Goal: Task Accomplishment & Management: Use online tool/utility

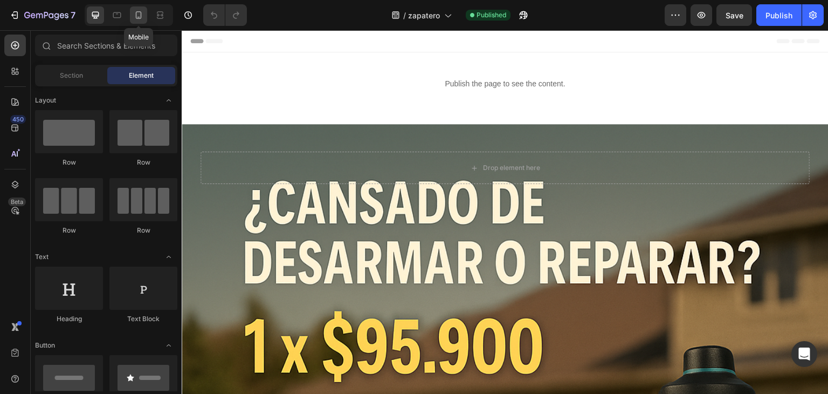
click at [133, 12] on icon at bounding box center [138, 15] width 11 height 11
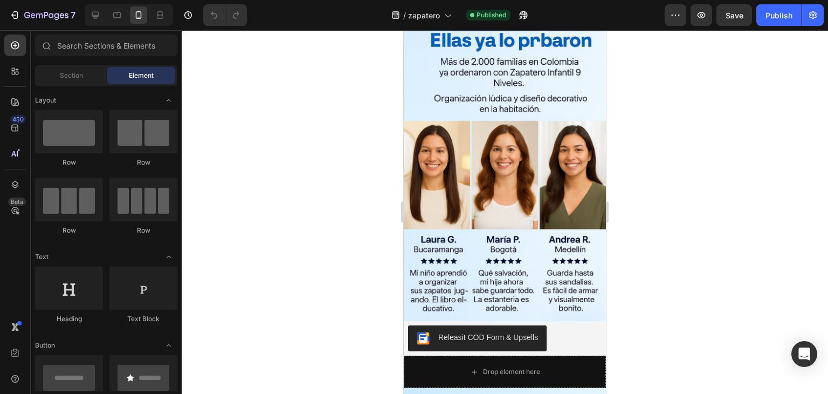
scroll to position [3115, 0]
click at [542, 238] on img at bounding box center [505, 170] width 202 height 304
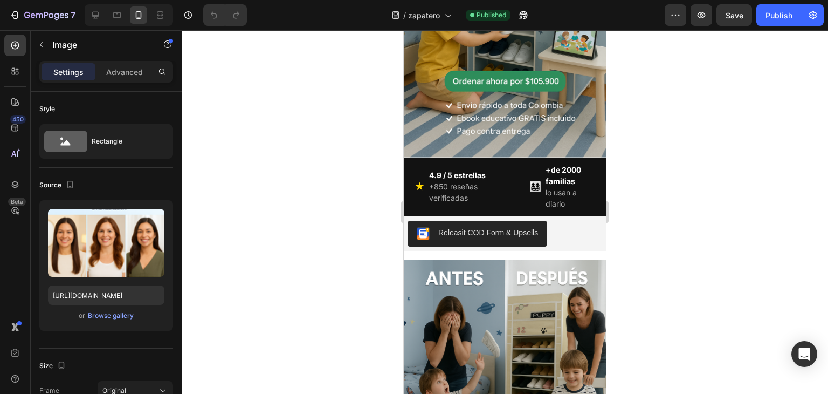
scroll to position [188, 0]
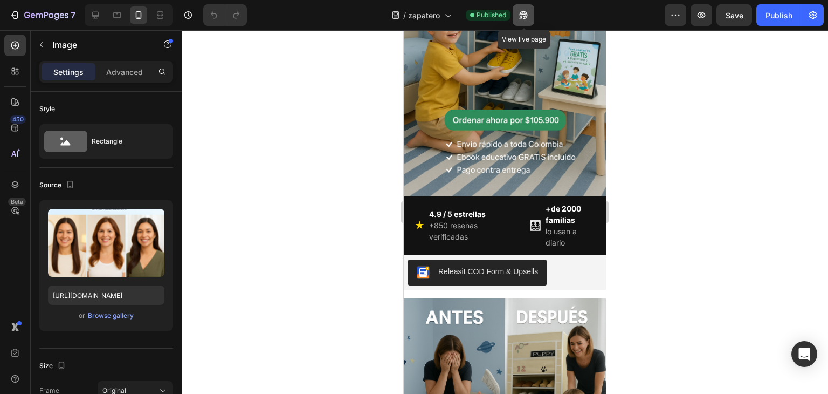
click at [526, 13] on icon "button" at bounding box center [524, 15] width 8 height 8
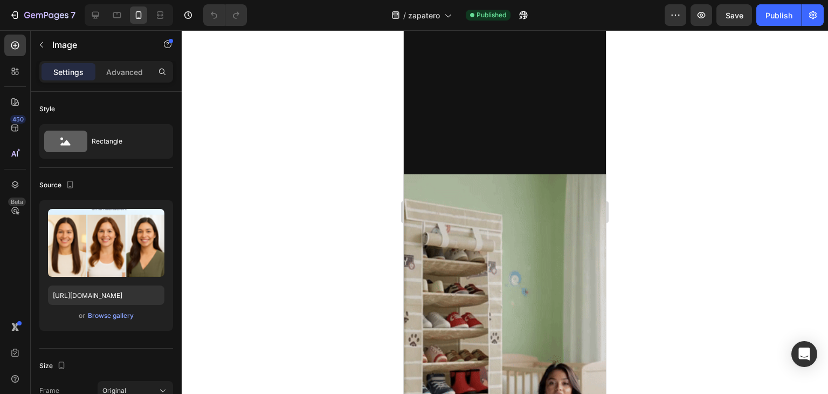
scroll to position [980, 0]
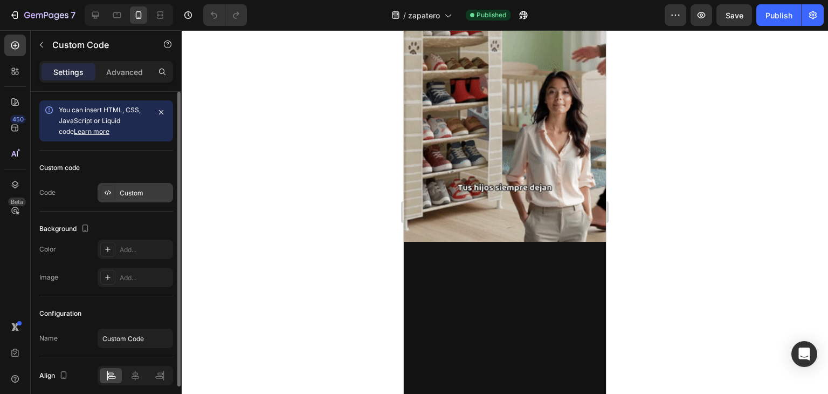
click at [132, 186] on div "Custom" at bounding box center [135, 192] width 75 height 19
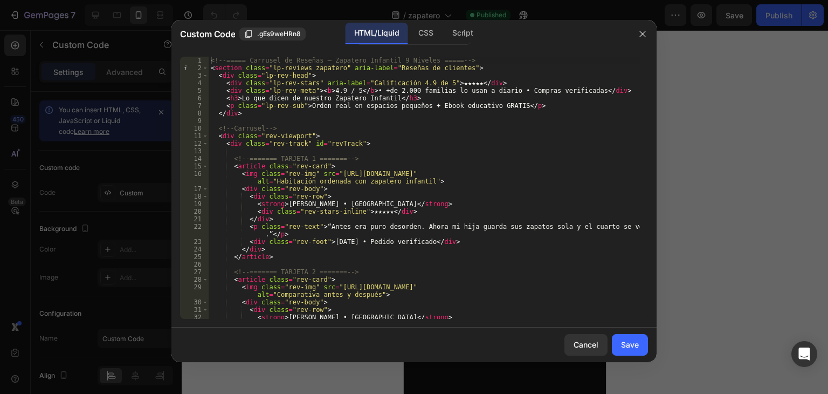
click at [402, 121] on div "<!-- ===== Carrusel de Reseñas – Zapatero Infantil 9 Niveles ===== --> < sectio…" at bounding box center [424, 195] width 431 height 277
type textarea "</script>"
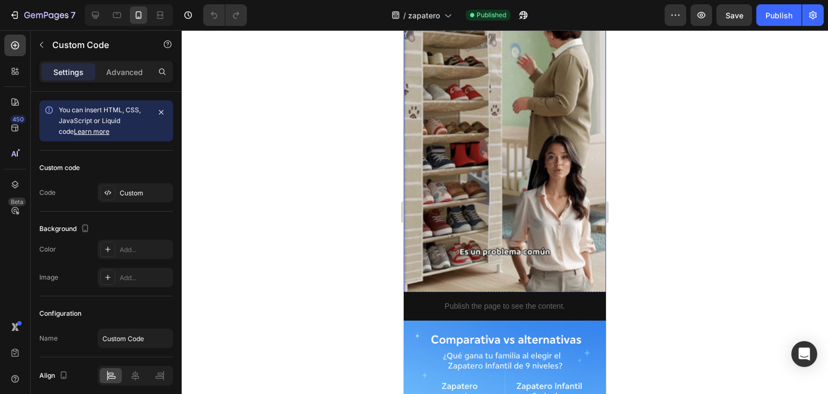
scroll to position [1187, 0]
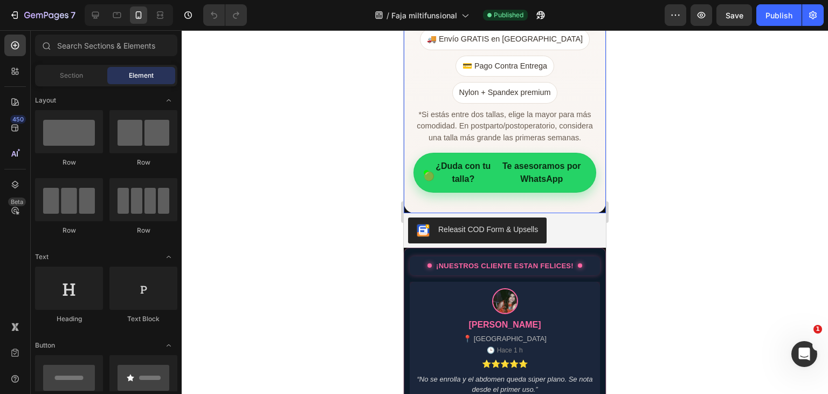
scroll to position [2265, 0]
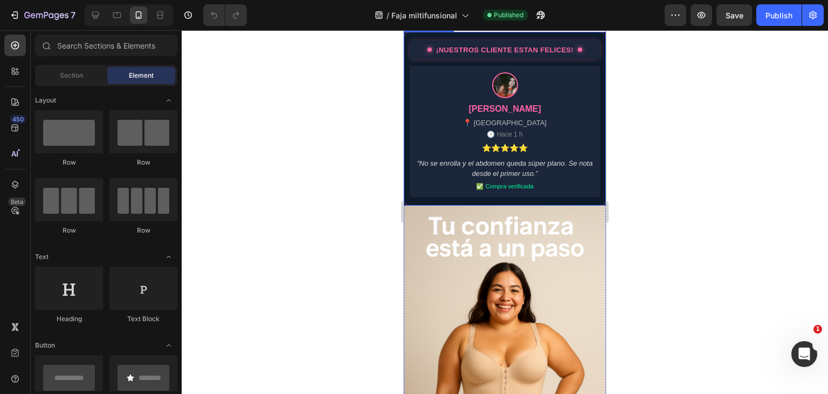
click at [523, 154] on div "⭐⭐⭐⭐⭐" at bounding box center [505, 147] width 46 height 11
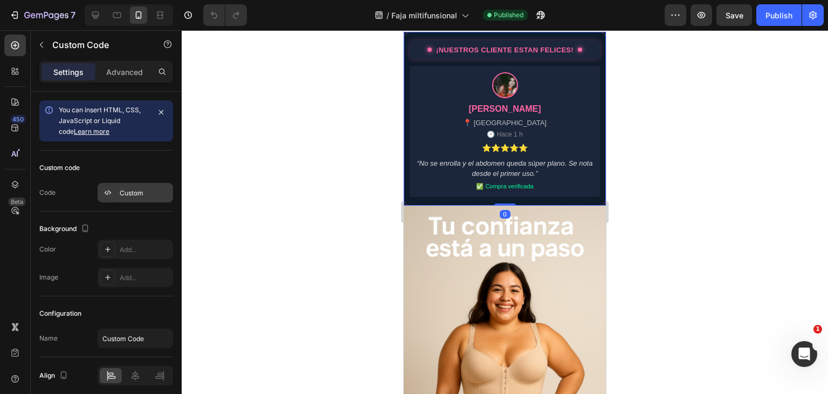
click at [164, 201] on div "Custom" at bounding box center [135, 192] width 75 height 19
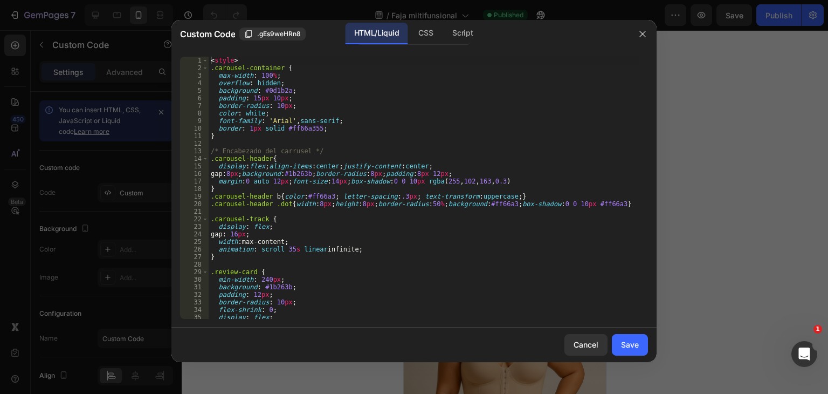
click at [320, 242] on div "< style > .carousel-container { max-width : 100 % ; overflow : hidden ; backgro…" at bounding box center [424, 195] width 431 height 277
type textarea "</div>"
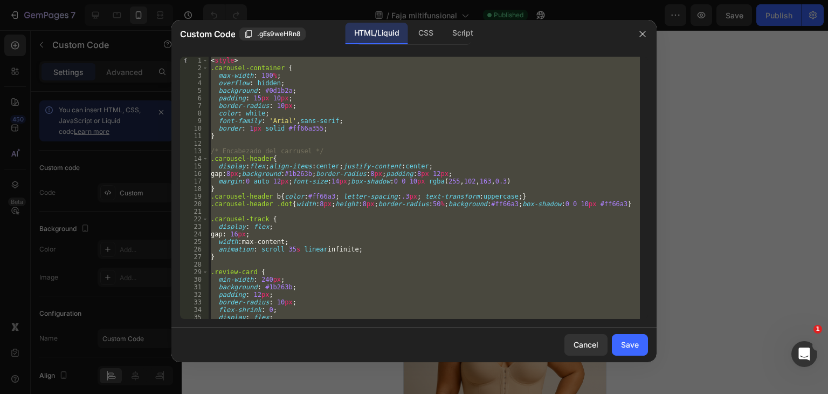
paste textarea
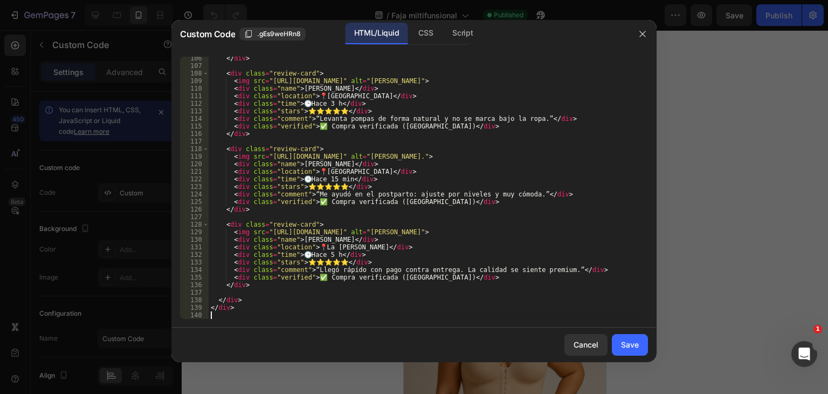
scroll to position [795, 0]
click at [615, 341] on button "Save" at bounding box center [630, 345] width 36 height 22
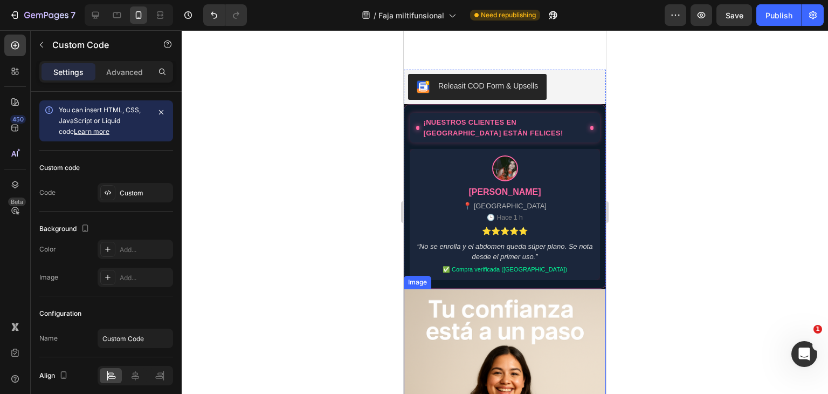
scroll to position [2481, 0]
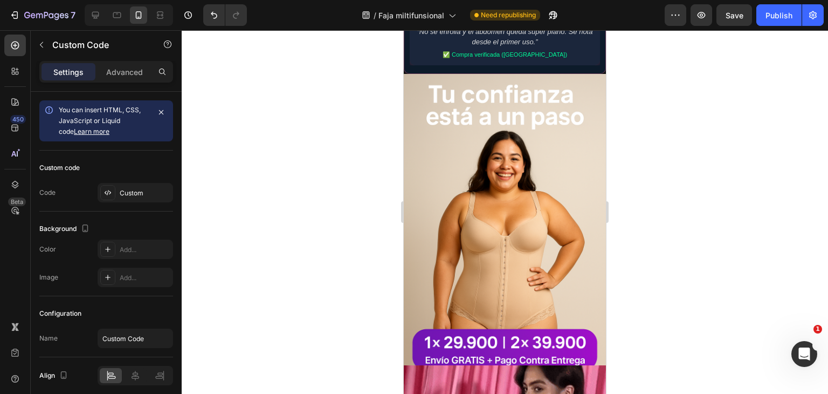
click at [518, 50] on div "✅ Compra verificada (Chile)" at bounding box center [505, 54] width 125 height 9
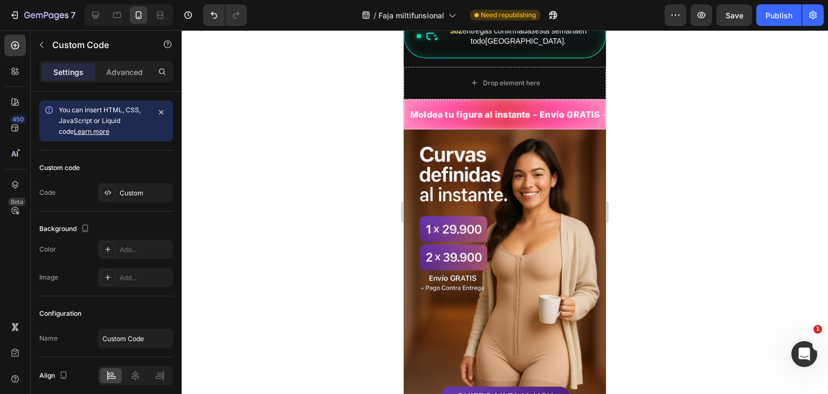
scroll to position [431, 0]
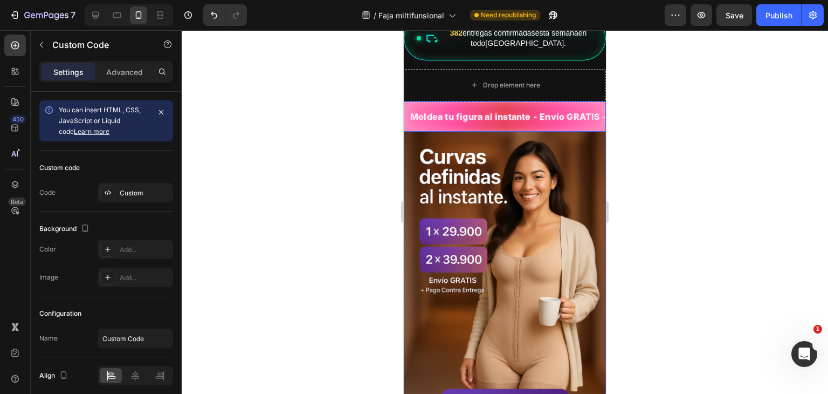
click at [516, 128] on div "Moldea tu figura al instante - Envío GRATIS + Pago Contra Entrega" at bounding box center [505, 116] width 202 height 30
click at [514, 121] on span "Moldea tu figura al instante - Envío GRATIS + Pago Contra Entrega" at bounding box center [505, 116] width 200 height 13
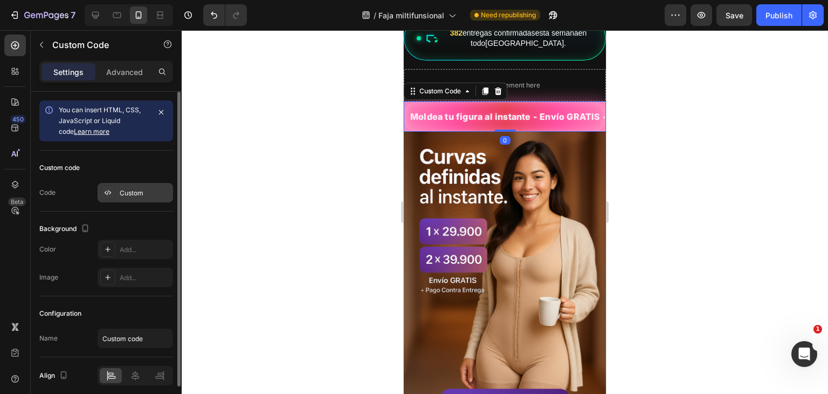
click at [153, 195] on div "Custom" at bounding box center [145, 193] width 51 height 10
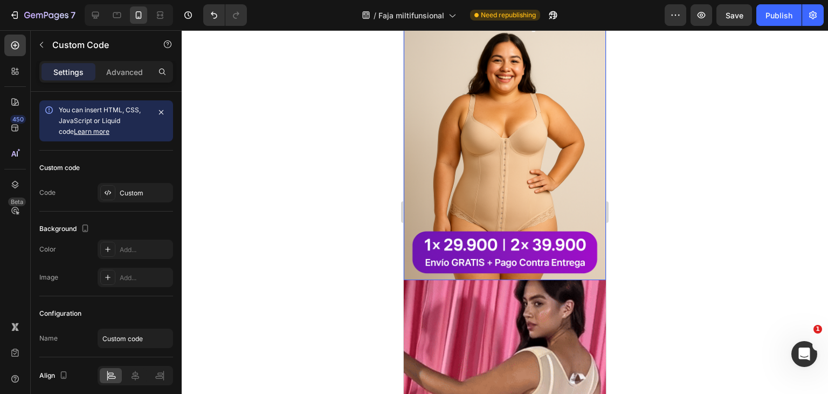
scroll to position [2319, 0]
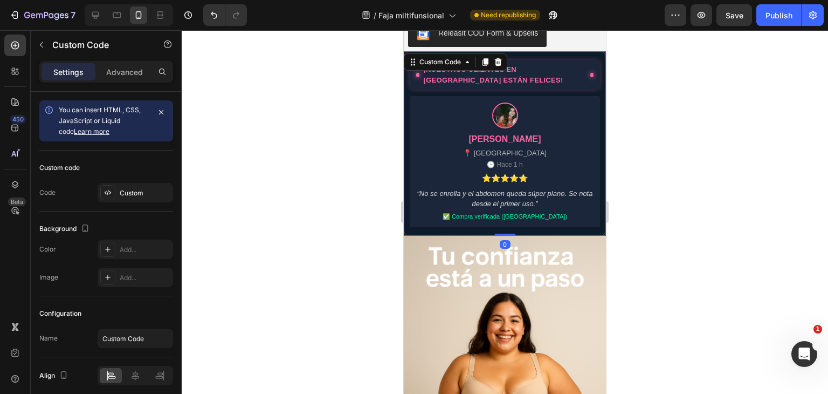
click at [554, 206] on div "“No se enrolla y el abdomen queda súper plano. Se nota desde el primer uso.”" at bounding box center [504, 198] width 177 height 21
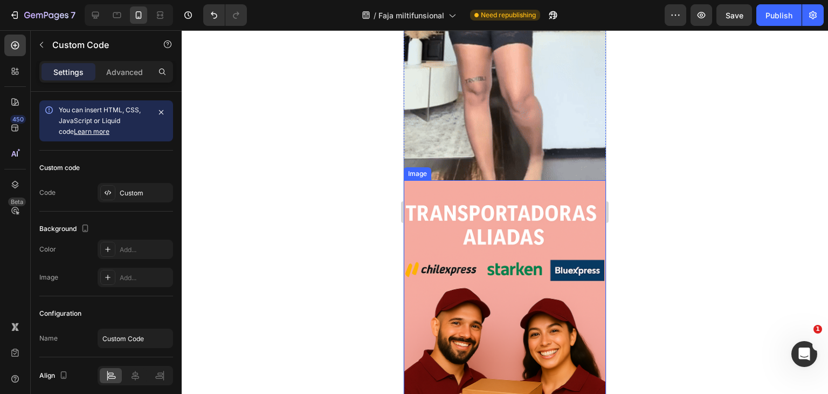
scroll to position [3883, 0]
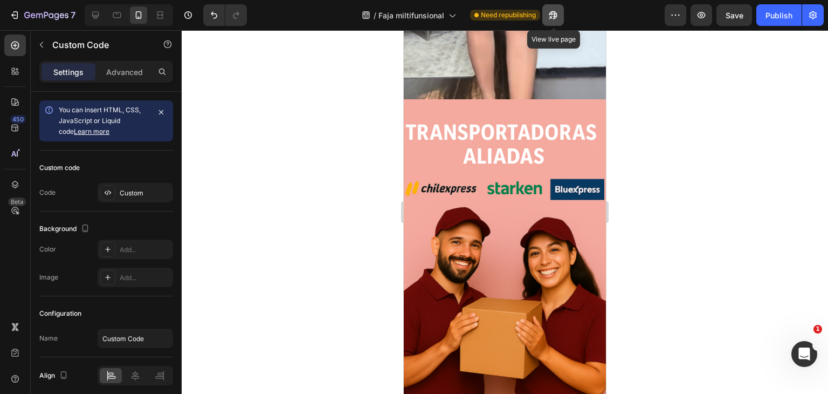
click at [553, 18] on icon "button" at bounding box center [553, 15] width 11 height 11
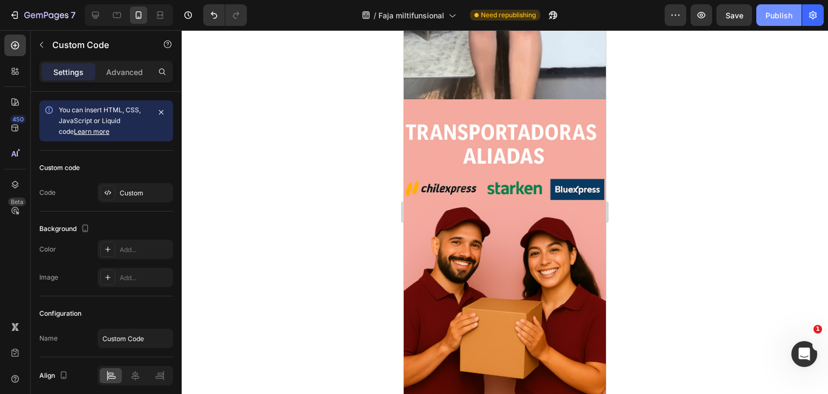
click at [768, 16] on div "Publish" at bounding box center [779, 15] width 27 height 11
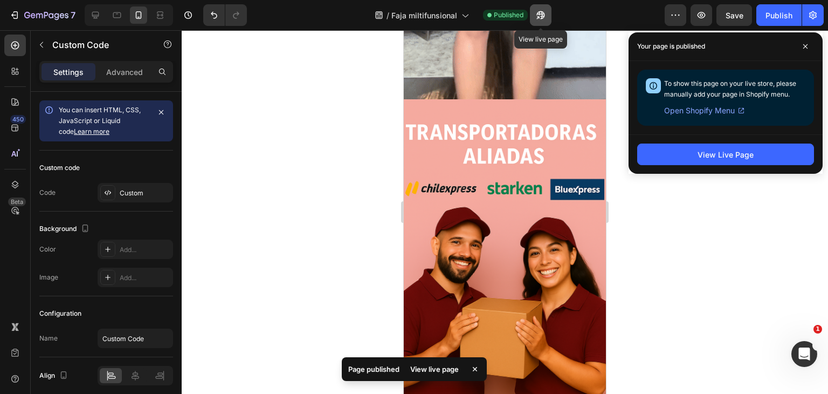
click at [532, 12] on button "button" at bounding box center [541, 15] width 22 height 22
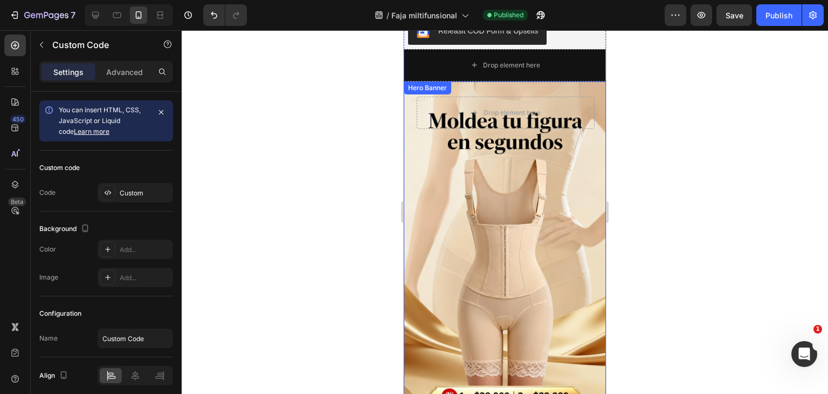
scroll to position [3020, 0]
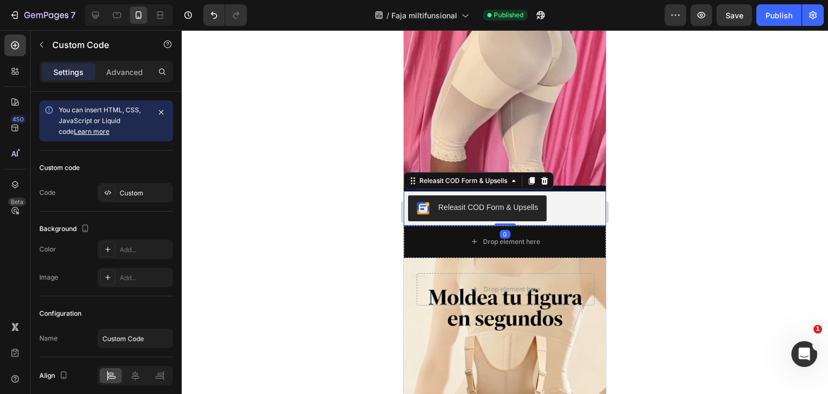
click at [496, 202] on div "Releasit COD Form & Upsells" at bounding box center [488, 207] width 100 height 11
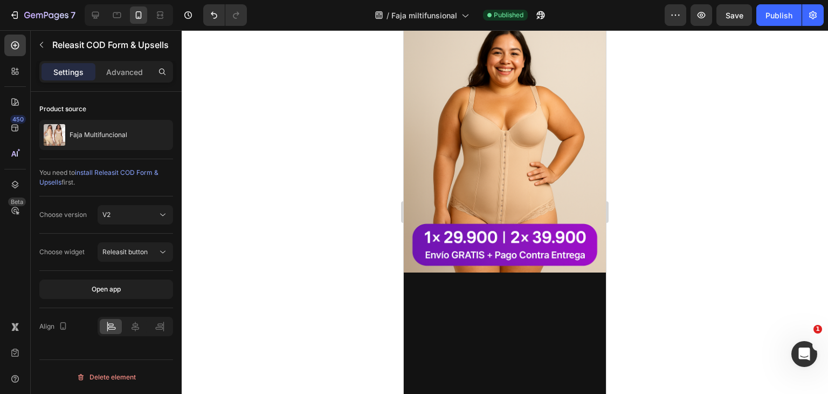
scroll to position [2373, 0]
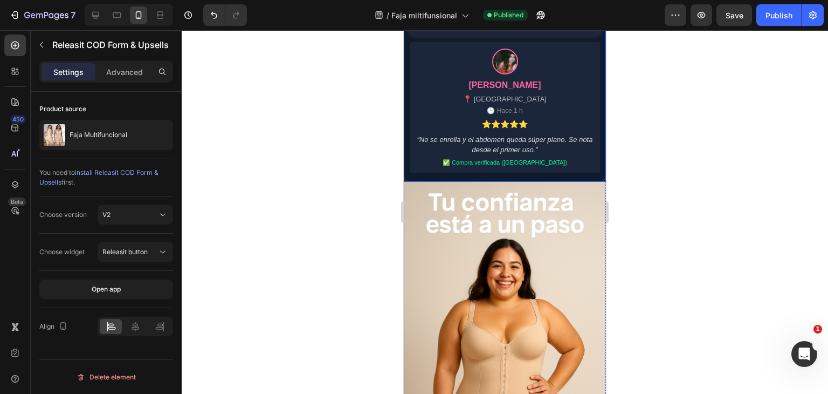
click at [496, 58] on div "Camila R. 📍 Santiago 🕒 Hace 1 h ⭐⭐⭐⭐⭐ “No se enrolla y el abdomen queda súper p…" at bounding box center [505, 107] width 190 height 131
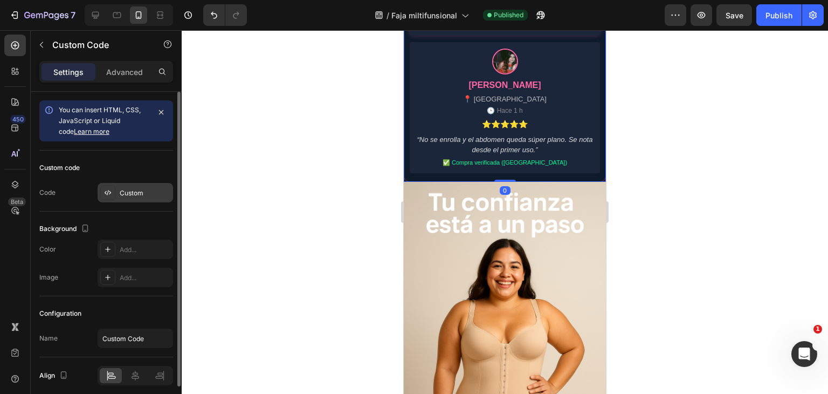
click at [162, 186] on div "Custom" at bounding box center [135, 192] width 75 height 19
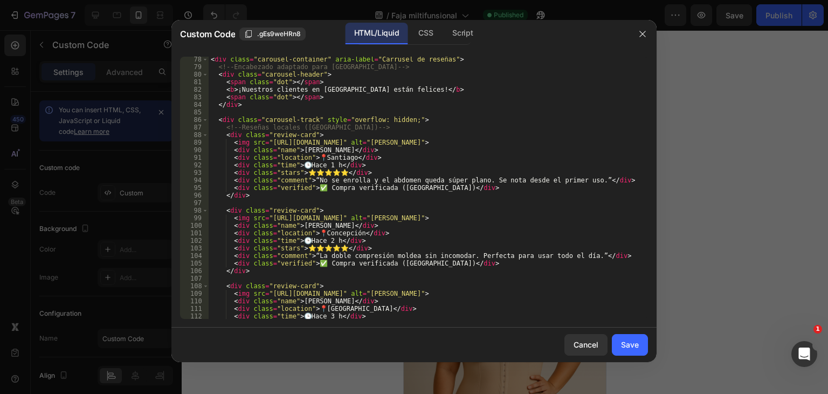
scroll to position [712, 0]
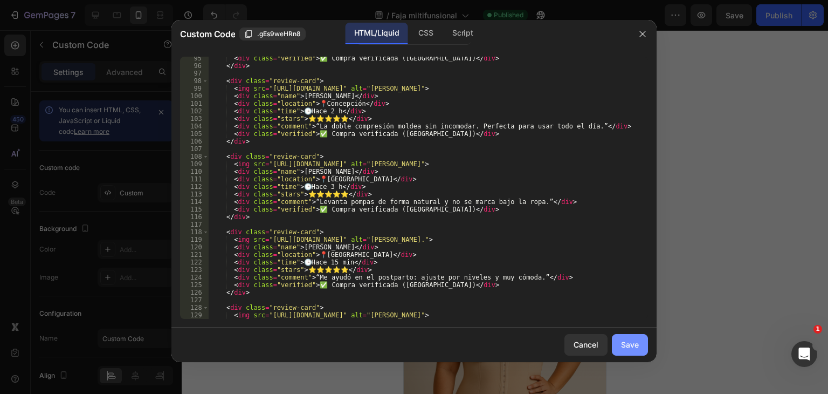
click at [626, 337] on button "Save" at bounding box center [630, 345] width 36 height 22
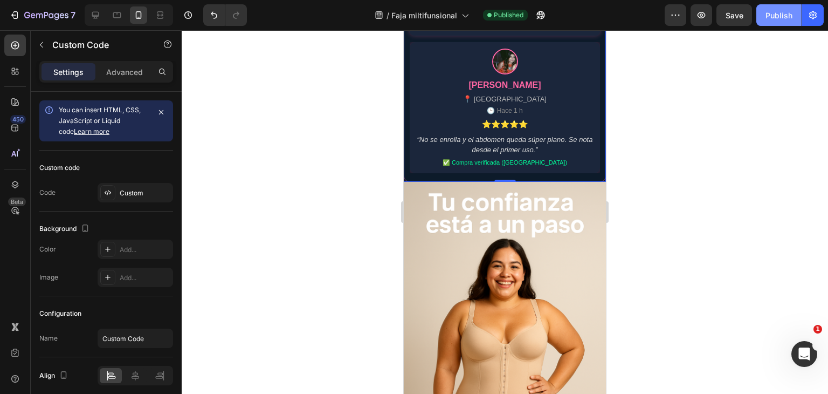
click at [766, 19] on div "Publish" at bounding box center [779, 15] width 27 height 11
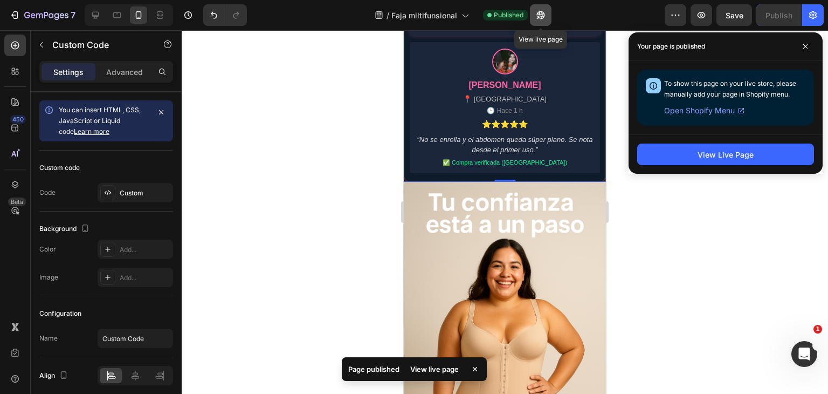
click at [546, 16] on icon "button" at bounding box center [540, 15] width 11 height 11
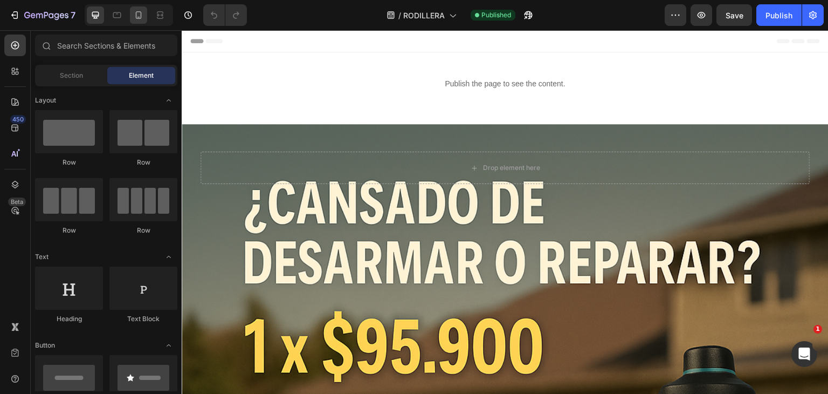
click at [143, 22] on div at bounding box center [138, 14] width 17 height 17
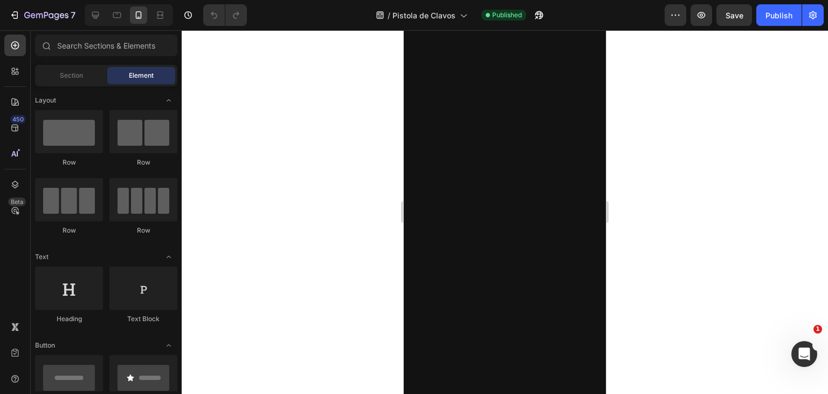
scroll to position [809, 0]
drag, startPoint x: 523, startPoint y: 143, endPoint x: 518, endPoint y: 141, distance: 5.8
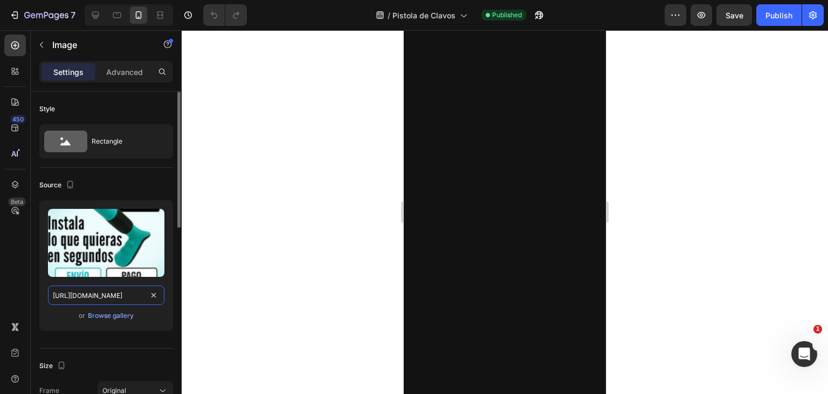
click at [142, 290] on input "https://cdn.shopify.com/s/files/1/0949/7542/6876/files/gempages_581923248241902…" at bounding box center [106, 294] width 116 height 19
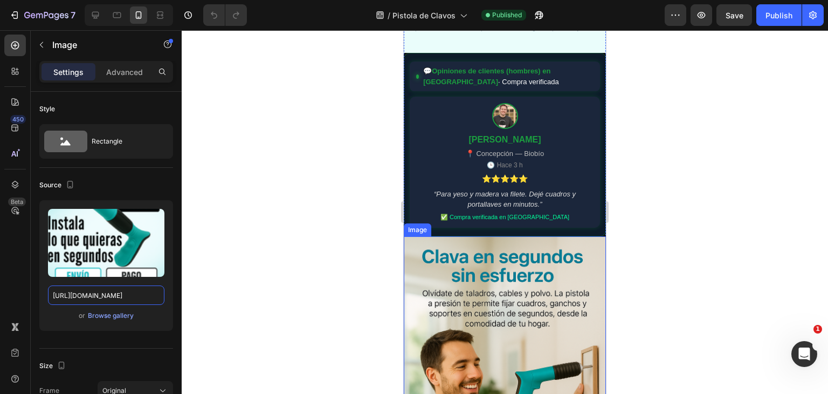
scroll to position [3020, 0]
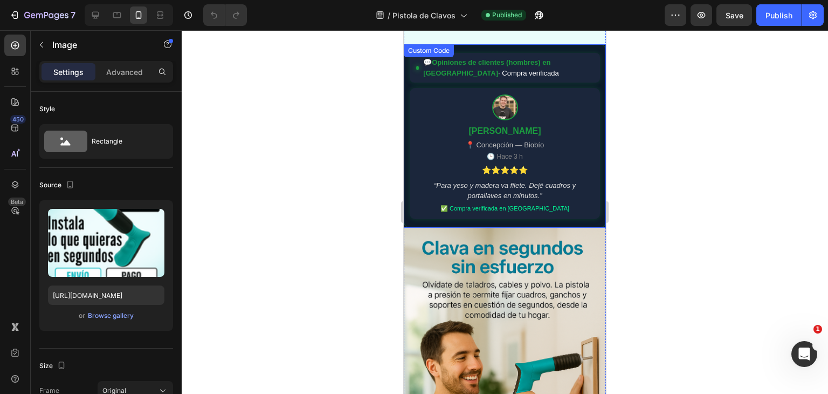
click at [477, 140] on div "📍 Concepción — Biobío" at bounding box center [504, 145] width 78 height 11
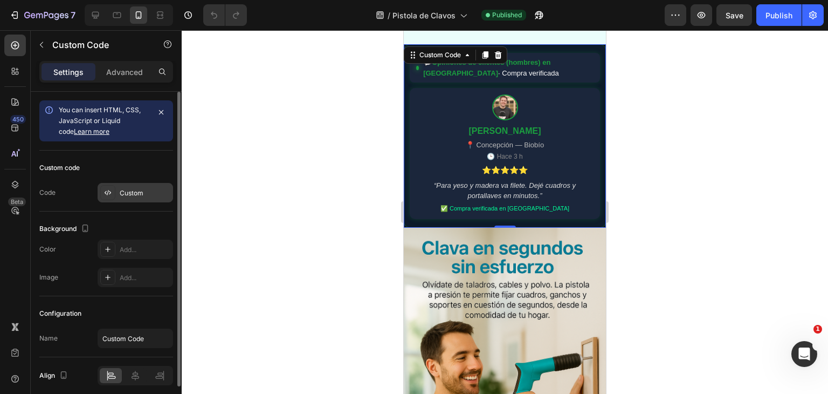
click at [151, 190] on div "Custom" at bounding box center [145, 193] width 51 height 10
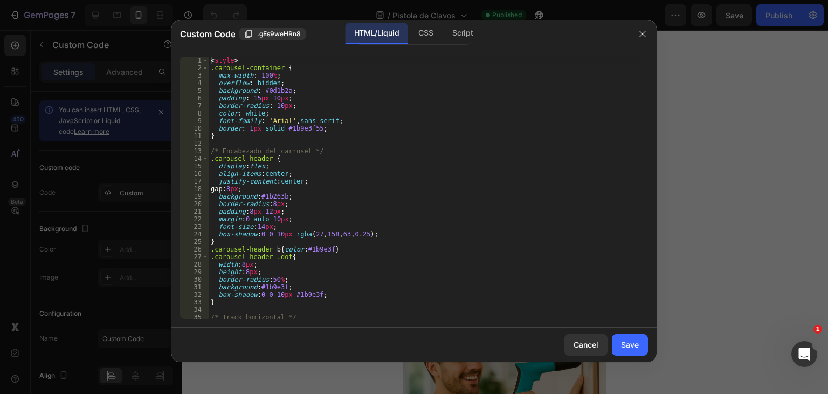
click at [438, 212] on div "< style > .carousel-container { max-width : 100 % ; overflow : hidden ; backgro…" at bounding box center [424, 195] width 431 height 277
type textarea "</div>"
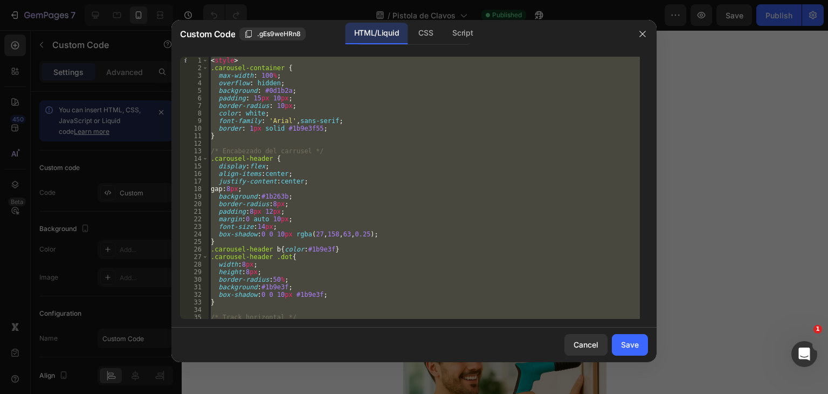
paste textarea
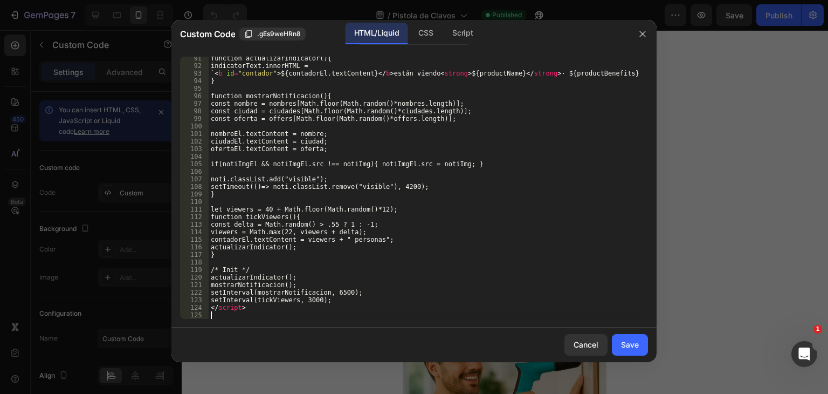
scroll to position [734, 0]
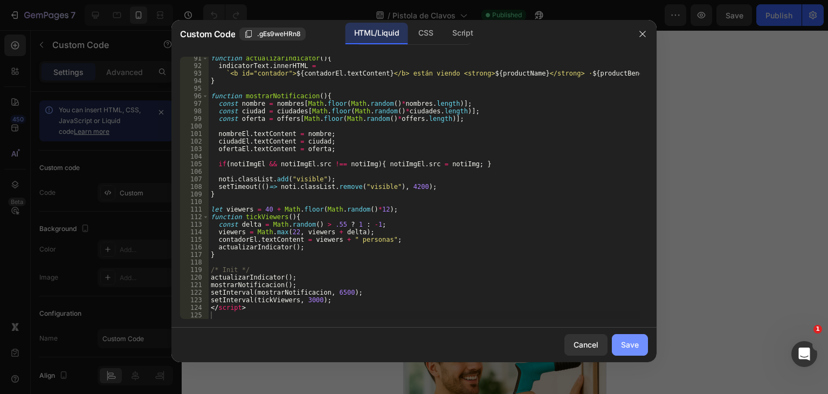
click at [627, 337] on button "Save" at bounding box center [630, 345] width 36 height 22
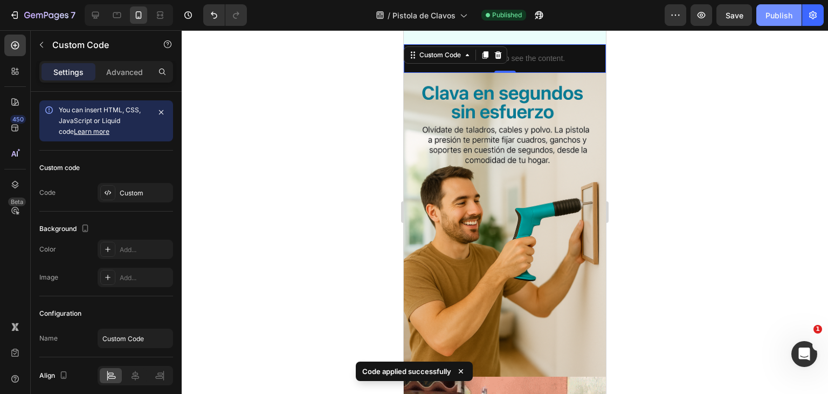
click at [767, 20] on div "Publish" at bounding box center [779, 15] width 27 height 11
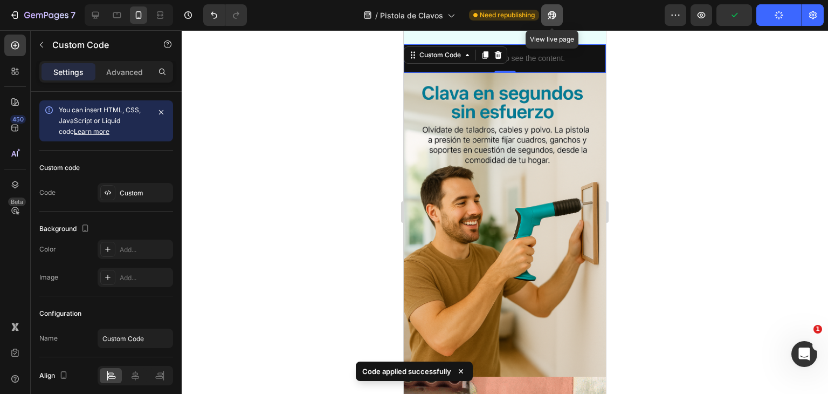
click at [555, 17] on icon "button" at bounding box center [552, 15] width 8 height 8
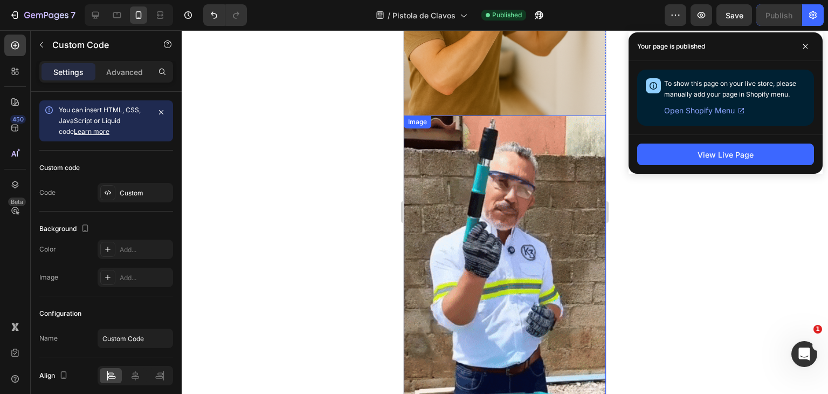
scroll to position [3128, 0]
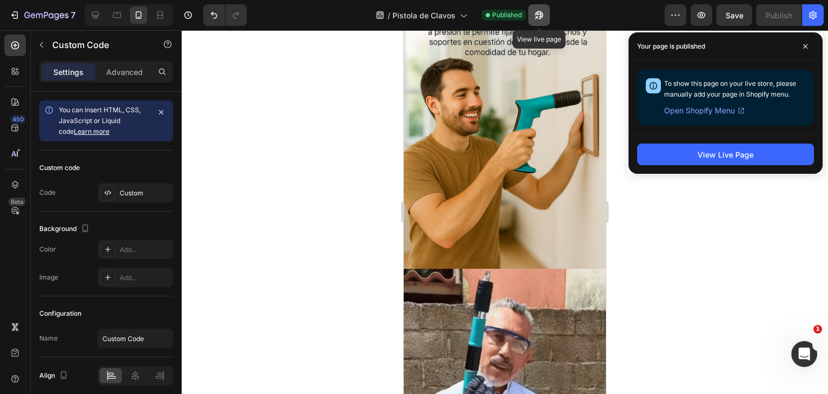
click at [538, 17] on icon "button" at bounding box center [539, 15] width 11 height 11
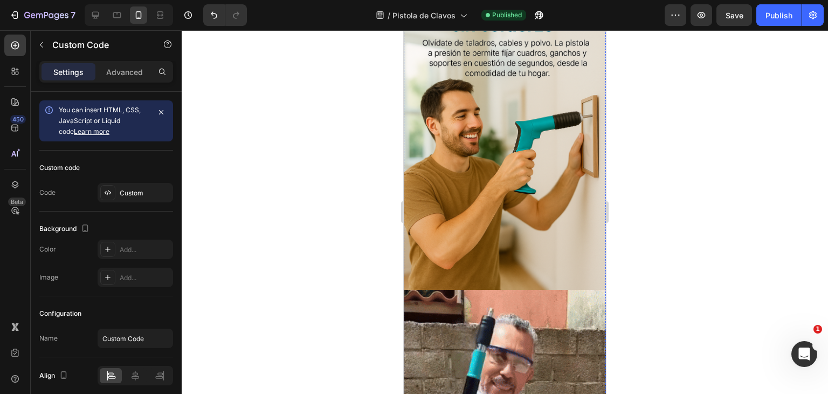
scroll to position [2938, 0]
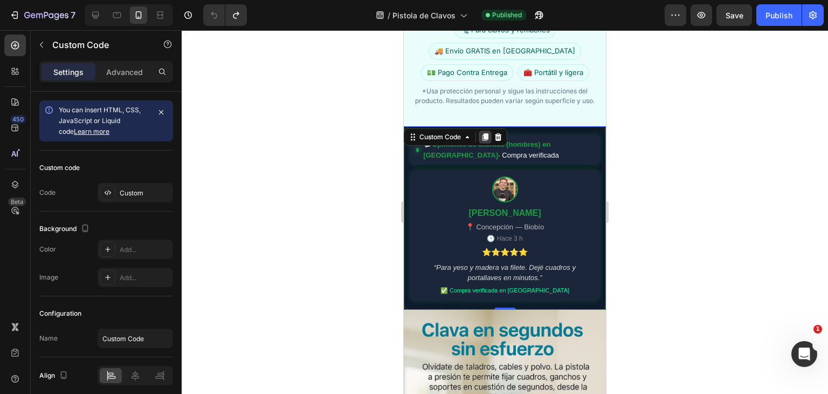
click at [489, 133] on icon at bounding box center [486, 137] width 6 height 8
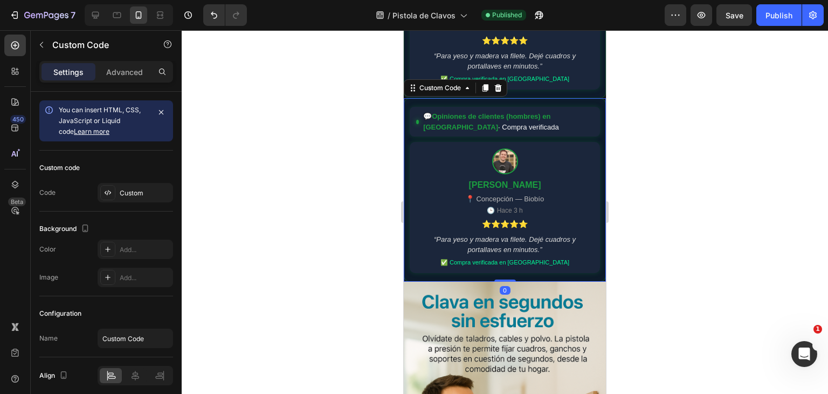
scroll to position [3161, 0]
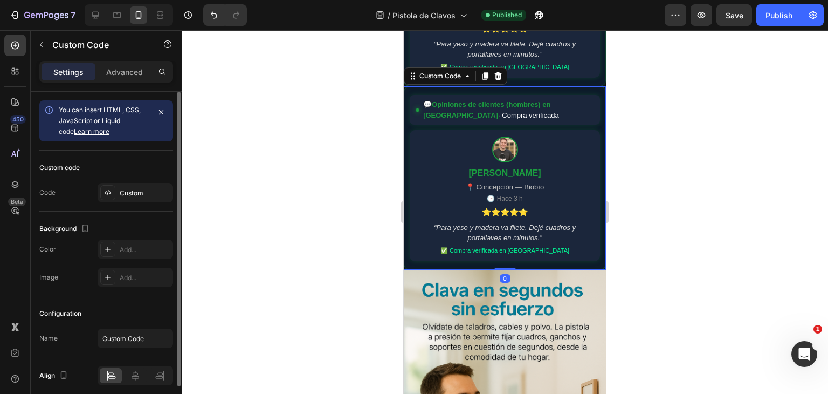
click at [104, 205] on div "Custom code Code Custom" at bounding box center [106, 180] width 134 height 61
click at [132, 193] on div "Custom" at bounding box center [145, 193] width 51 height 10
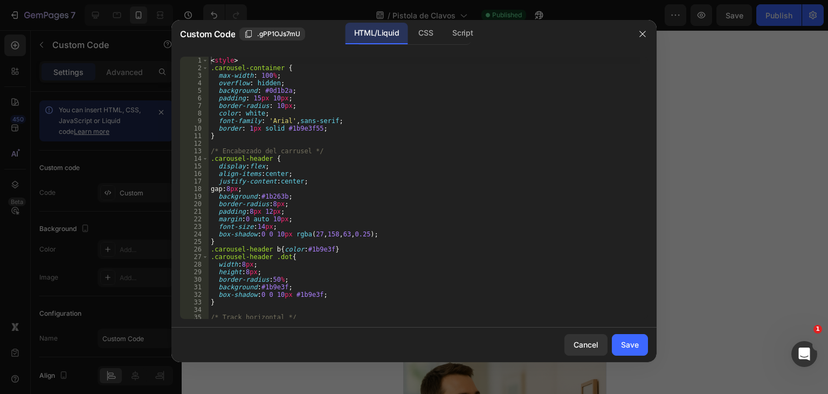
click at [347, 150] on div "< style > .carousel-container { max-width : 100 % ; overflow : hidden ; backgro…" at bounding box center [424, 195] width 431 height 277
type textarea "</div>"
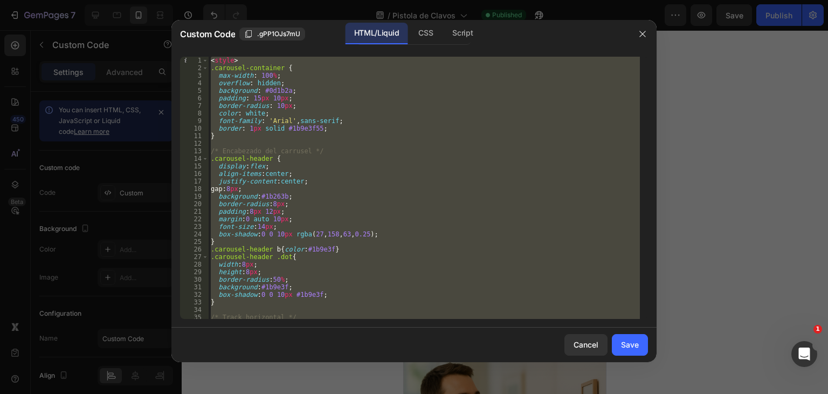
paste textarea
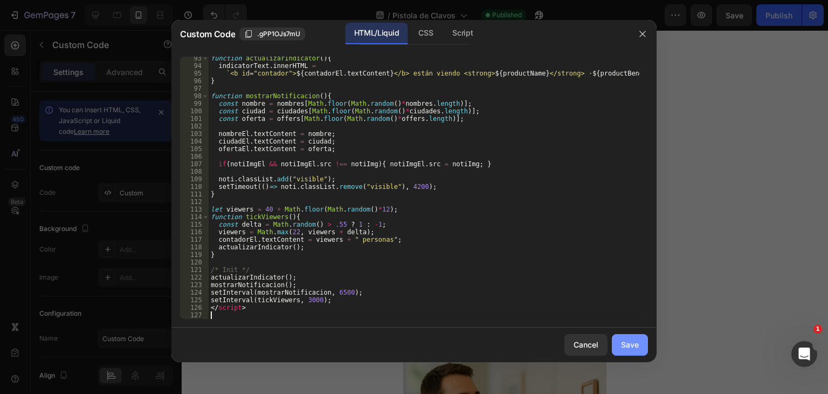
click at [634, 347] on div "Save" at bounding box center [630, 344] width 18 height 11
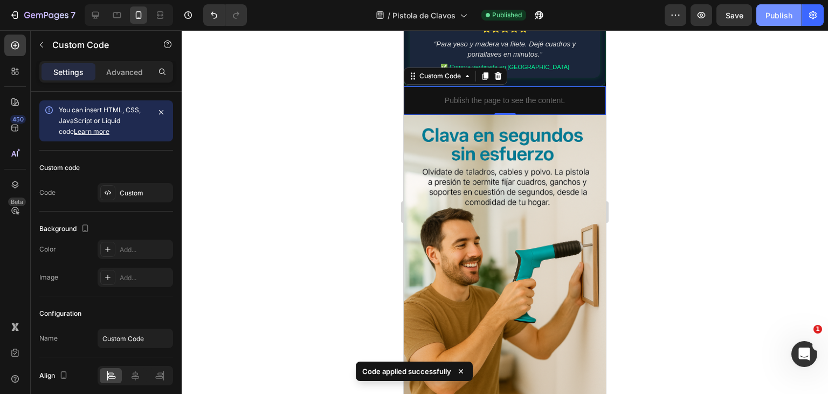
click at [770, 19] on div "Publish" at bounding box center [779, 15] width 27 height 11
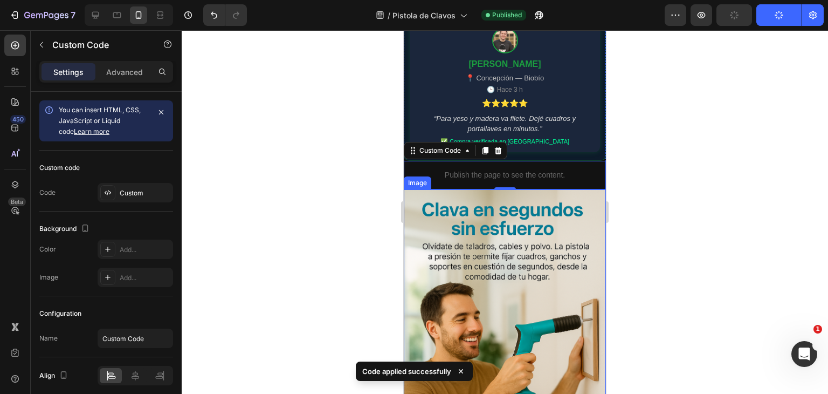
scroll to position [2999, 0]
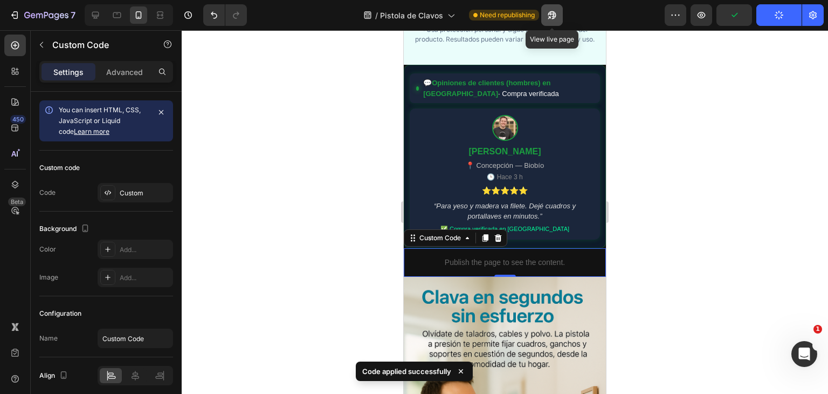
click at [548, 13] on icon "button" at bounding box center [552, 15] width 11 height 11
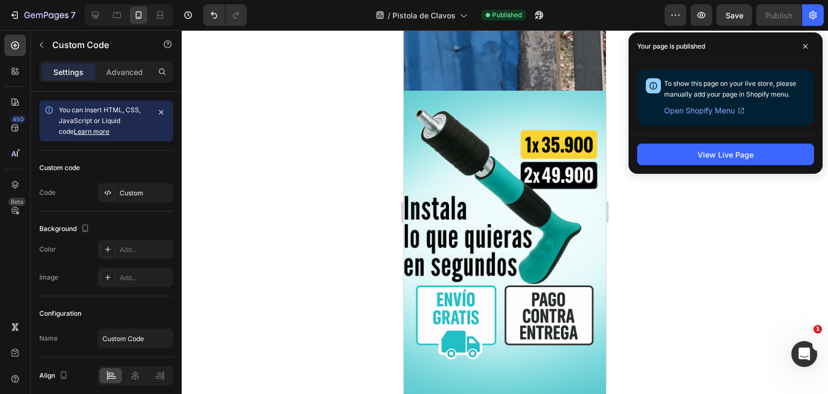
scroll to position [649, 0]
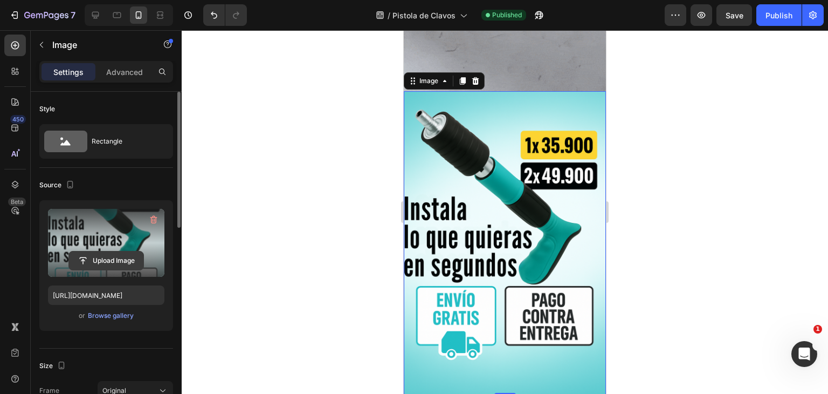
click at [123, 255] on input "file" at bounding box center [106, 260] width 74 height 18
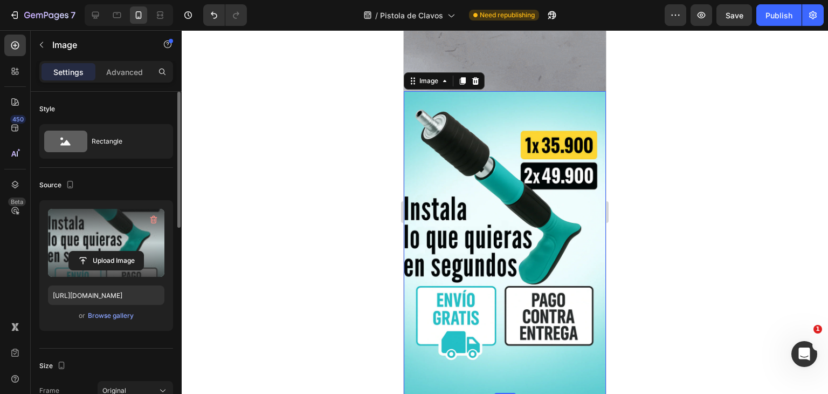
click at [116, 243] on label at bounding box center [106, 243] width 116 height 68
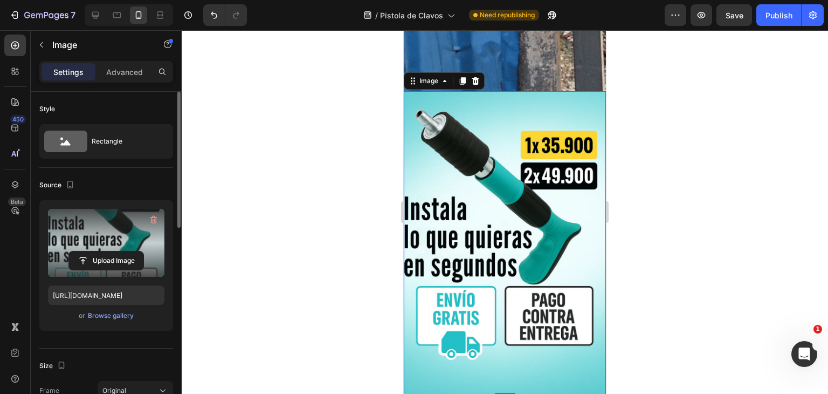
click at [116, 251] on input "file" at bounding box center [106, 260] width 74 height 18
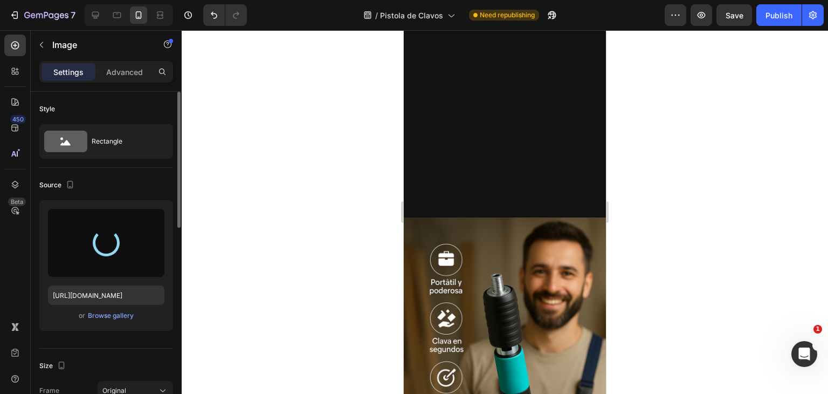
scroll to position [1100, 0]
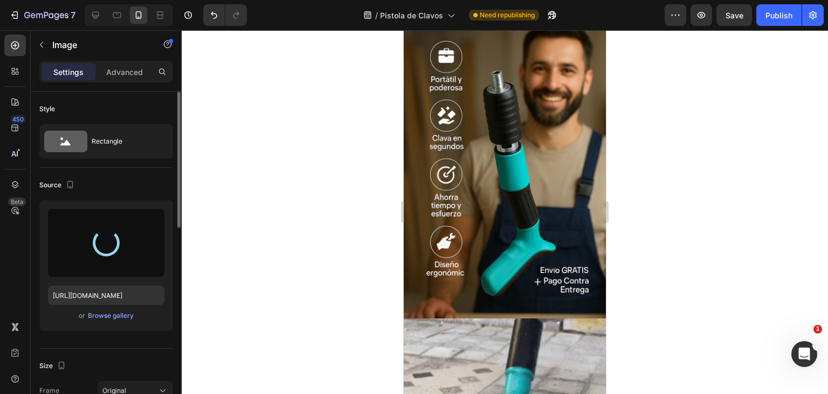
type input "https://cdn.shopify.com/s/files/1/0949/7542/6876/files/gempages_581923248241902…"
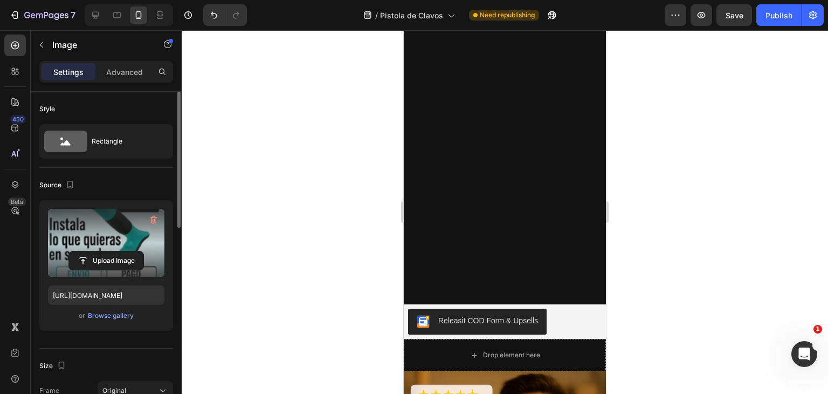
scroll to position [1775, 0]
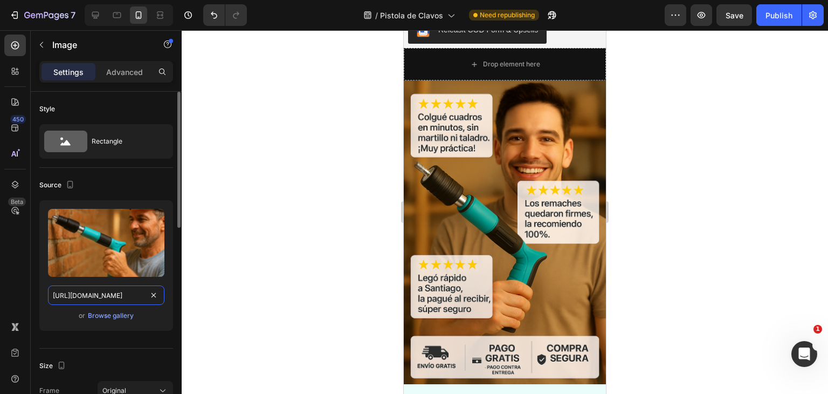
click at [99, 303] on input "https://cdn.shopify.com/s/files/1/0949/7542/6876/files/gempages_581923248241902…" at bounding box center [106, 294] width 116 height 19
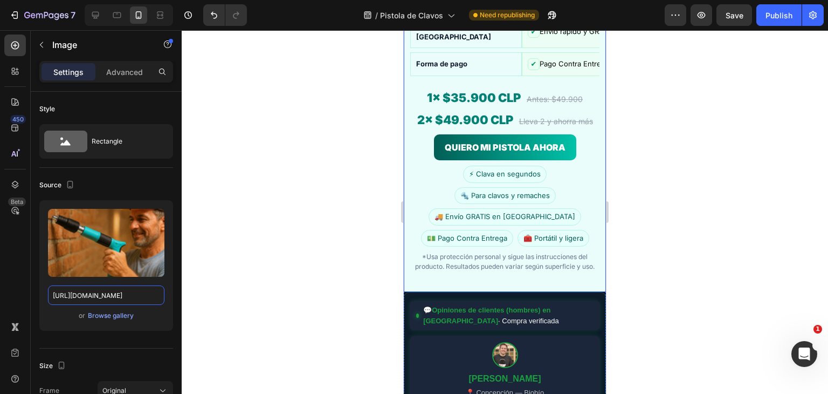
scroll to position [3015, 0]
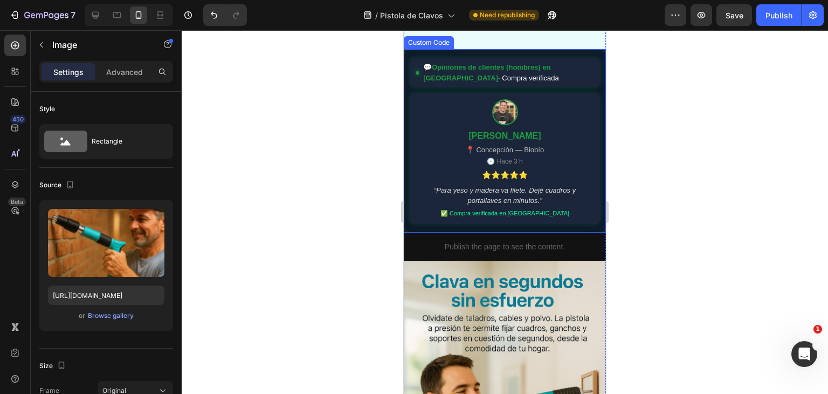
click at [507, 232] on div "Publish the page to see the content." at bounding box center [505, 246] width 202 height 29
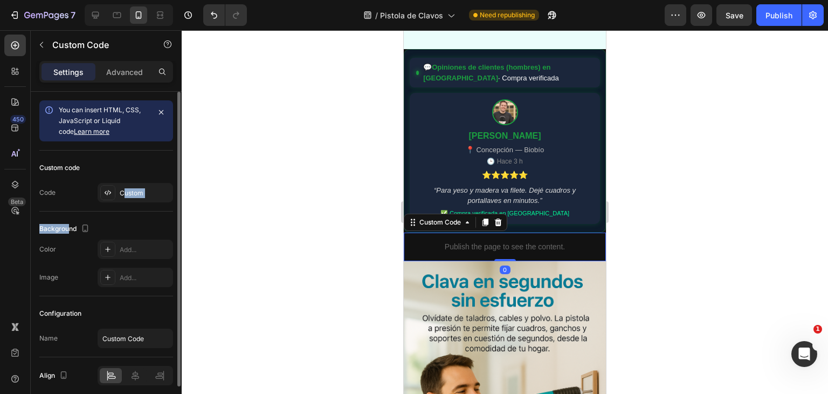
drag, startPoint x: 123, startPoint y: 199, endPoint x: 67, endPoint y: 228, distance: 62.9
click at [67, 228] on div "You can insert HTML, CSS, JavaScript or Liquid code Learn more Custom code Code…" at bounding box center [106, 243] width 134 height 302
click at [138, 195] on div "Custom" at bounding box center [145, 193] width 51 height 10
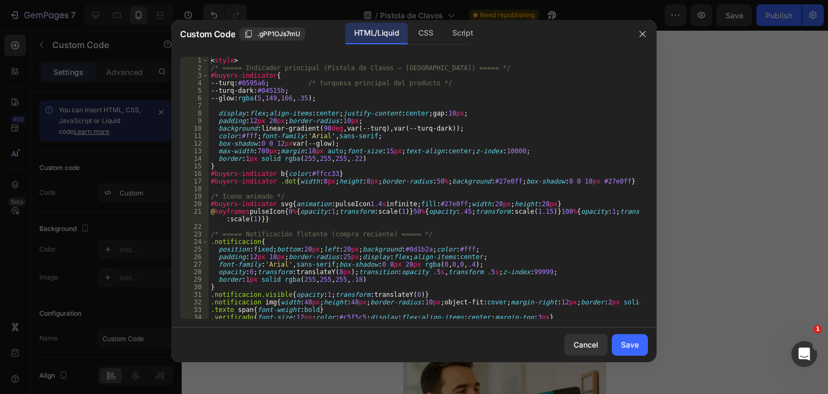
click at [452, 184] on div "< style > /* ===== Indicador principal (Pistola de Clavos – Chile) ===== */ #bu…" at bounding box center [424, 195] width 431 height 277
type textarea "</script>"
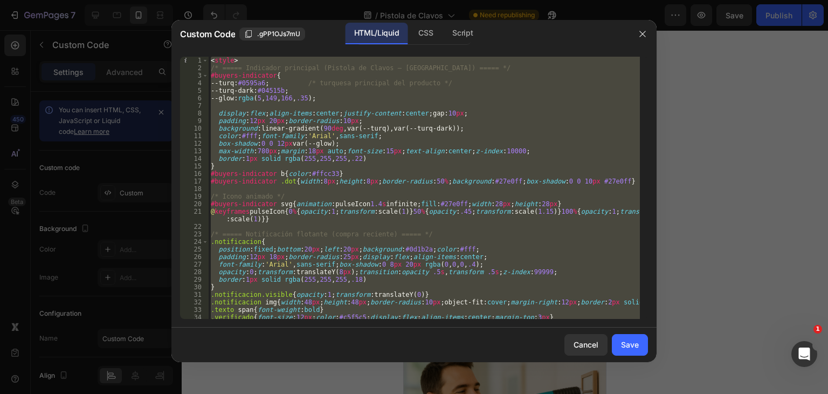
click at [671, 335] on div at bounding box center [414, 197] width 828 height 394
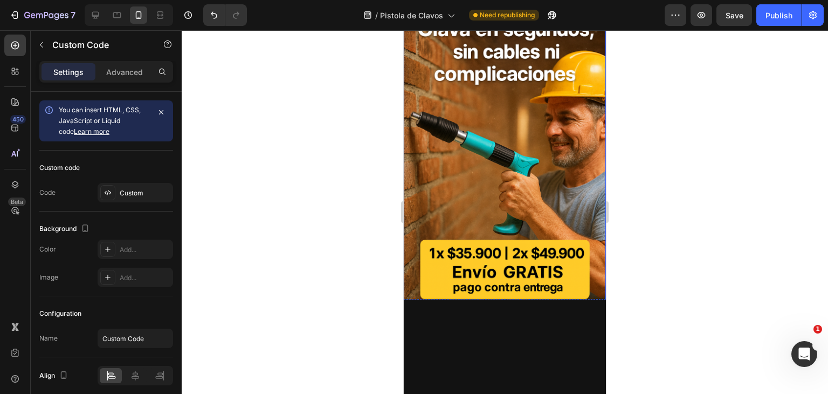
scroll to position [1559, 0]
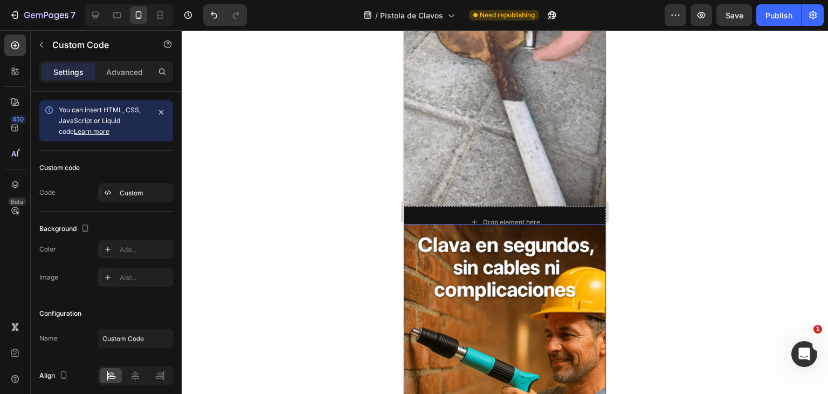
click at [525, 251] on img at bounding box center [505, 376] width 202 height 304
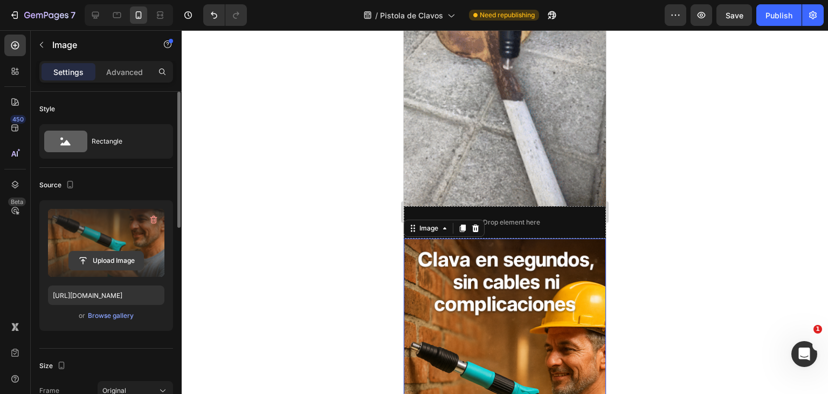
click at [116, 261] on input "file" at bounding box center [106, 260] width 74 height 18
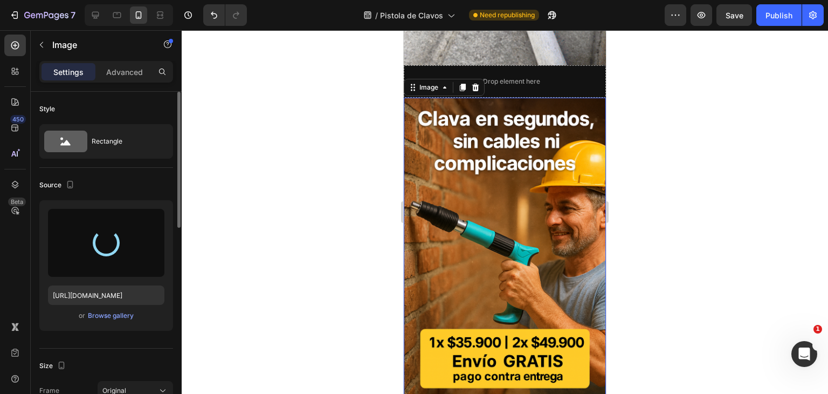
scroll to position [1721, 0]
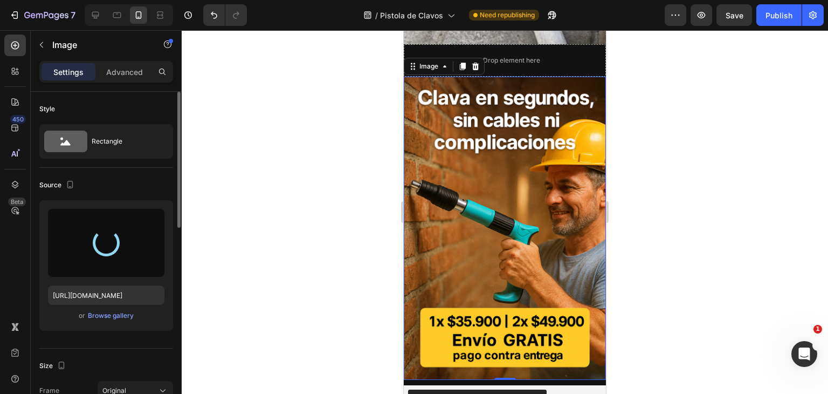
type input "https://cdn.shopify.com/s/files/1/0949/7542/6876/files/gempages_581923248241902…"
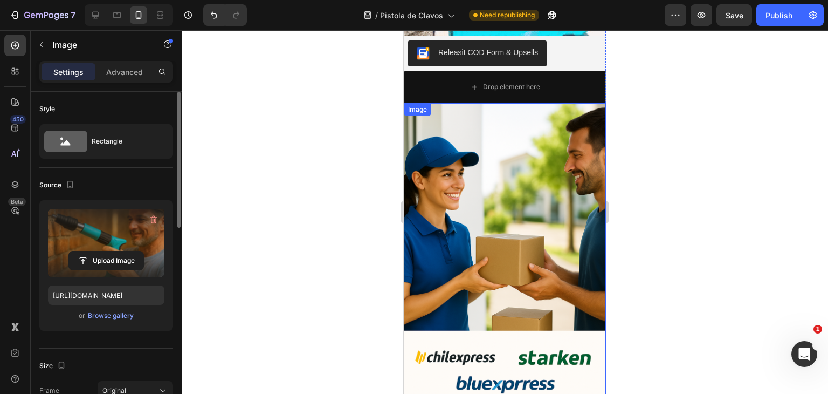
scroll to position [4004, 0]
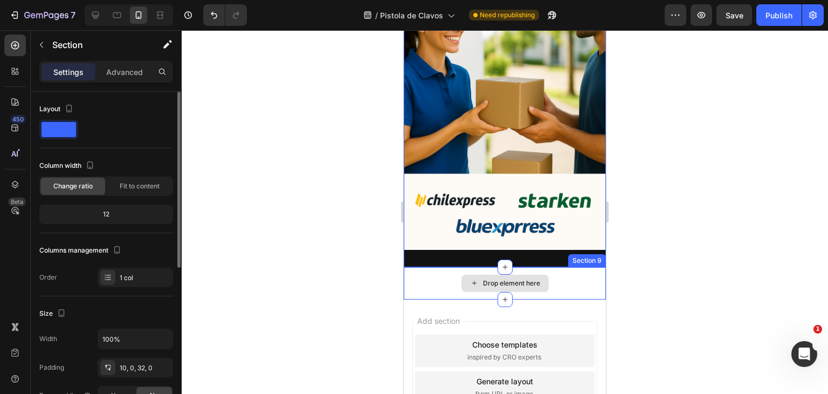
click at [568, 267] on div "Drop element here" at bounding box center [505, 283] width 202 height 32
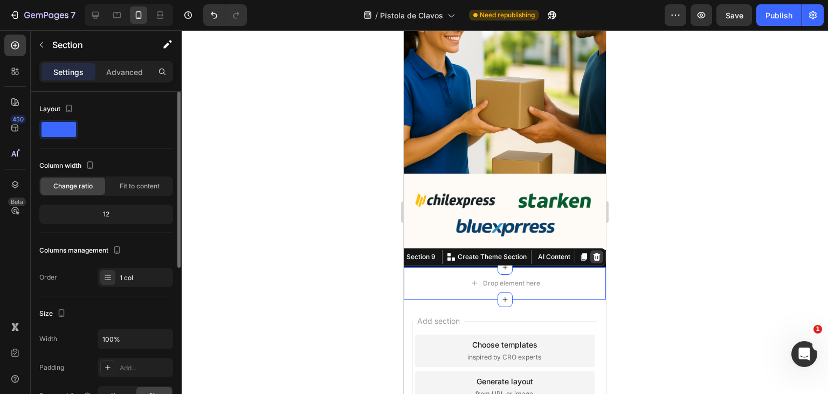
click at [594, 253] on icon at bounding box center [597, 257] width 7 height 8
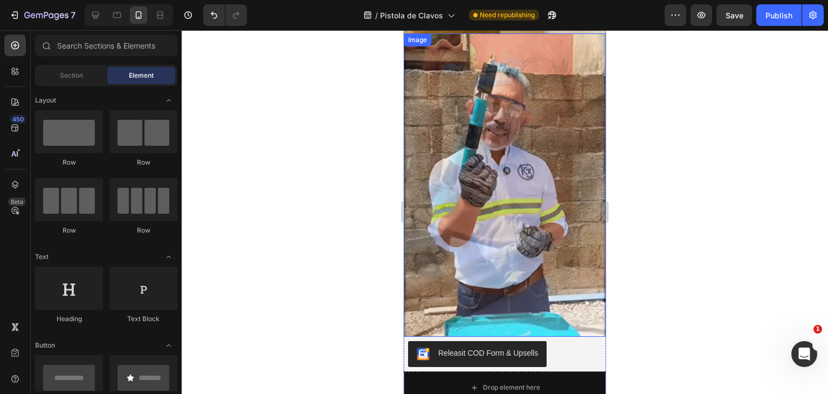
scroll to position [3540, 0]
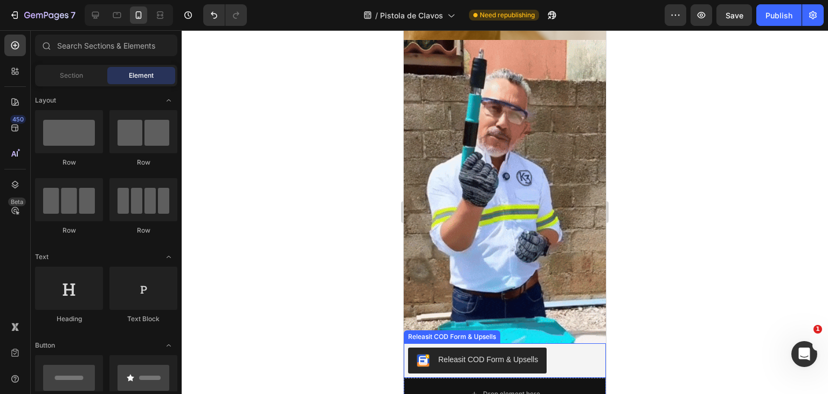
click at [509, 343] on div "Releasit COD Form & Upsells" at bounding box center [505, 360] width 202 height 35
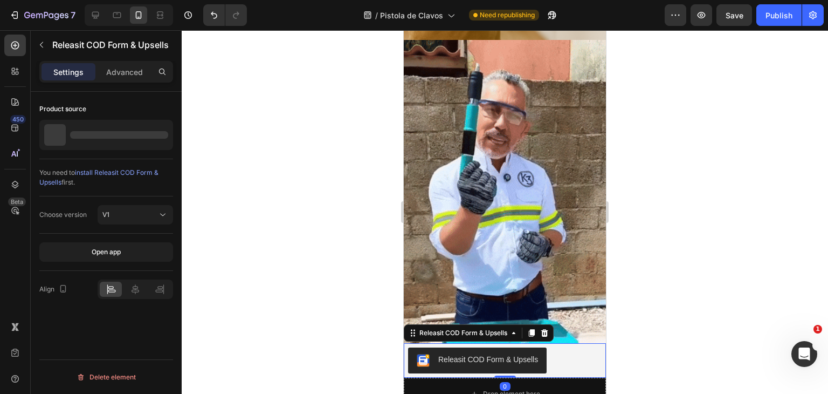
click at [507, 354] on div "Releasit COD Form & Upsells" at bounding box center [488, 359] width 100 height 11
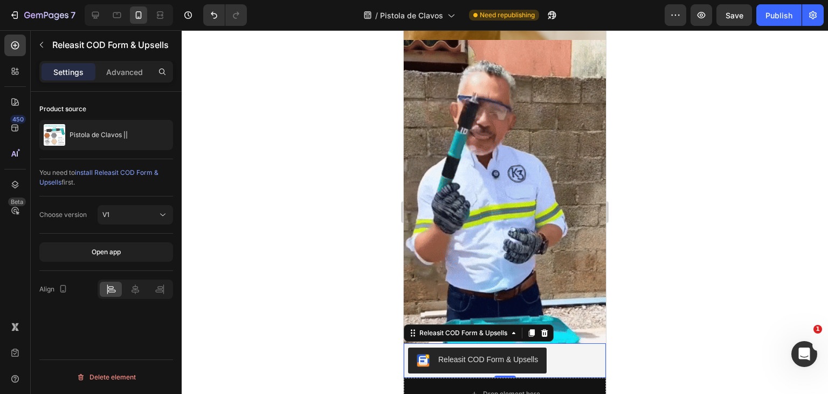
click at [645, 284] on div at bounding box center [505, 211] width 647 height 363
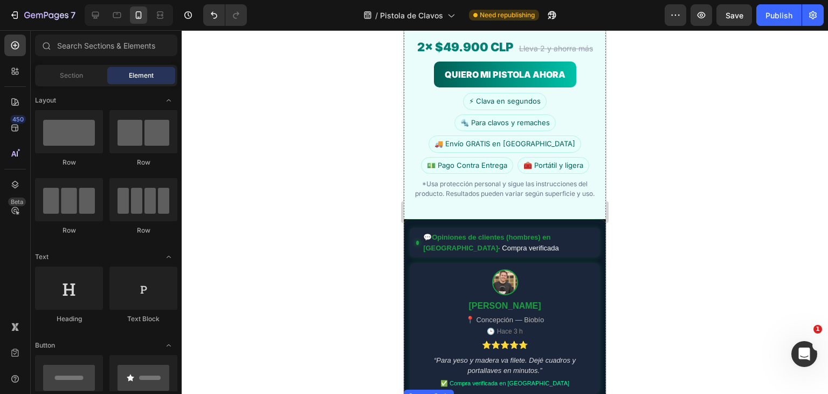
scroll to position [2839, 0]
